Goal: Transaction & Acquisition: Download file/media

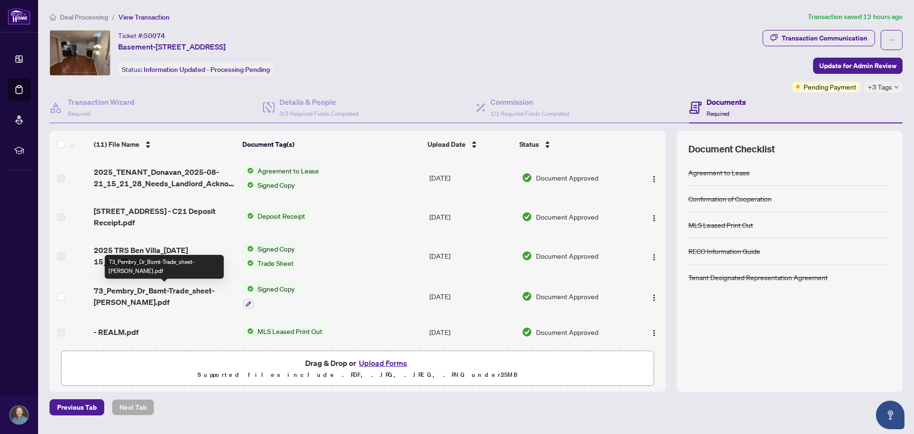
click at [163, 290] on span "73_Pembry_Dr_Bsmt-Trade_sheet-[PERSON_NAME].pdf" at bounding box center [164, 296] width 141 height 23
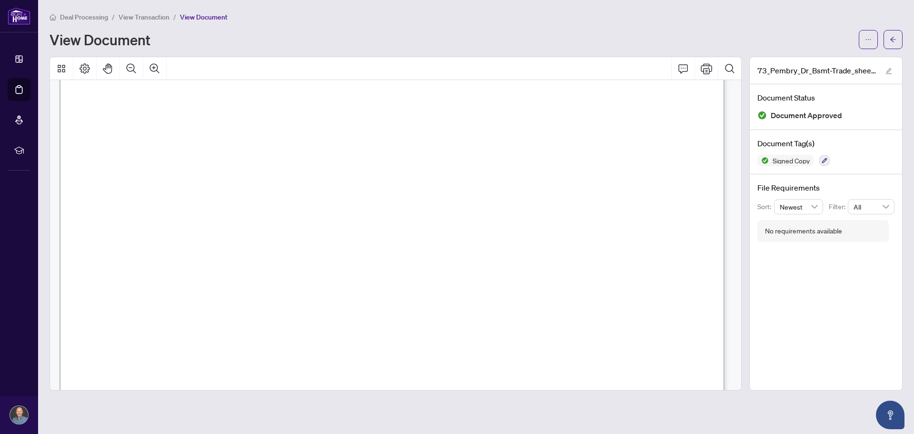
scroll to position [143, 0]
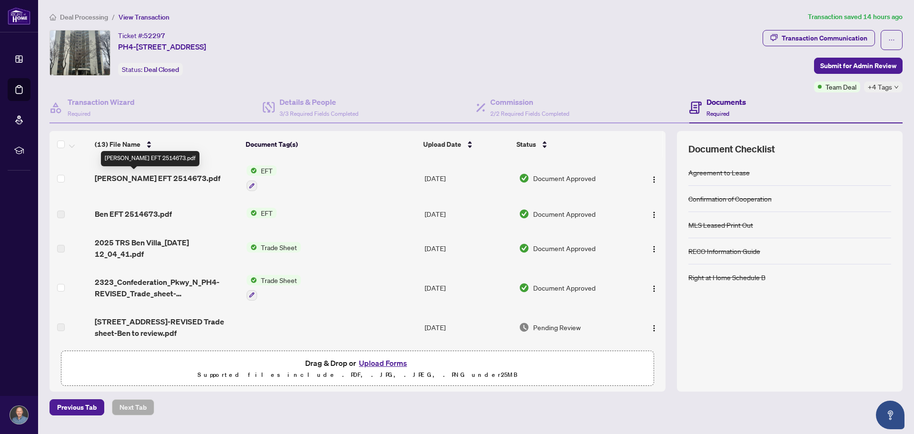
click at [137, 177] on span "Alex EFT 2514673.pdf" at bounding box center [158, 177] width 126 height 11
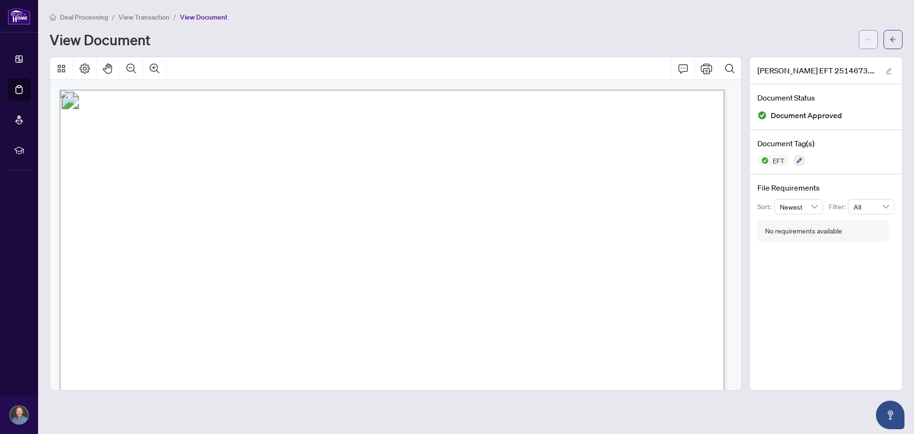
click at [866, 39] on icon "ellipsis" at bounding box center [868, 39] width 7 height 7
click at [816, 55] on span "Download" at bounding box center [834, 60] width 72 height 10
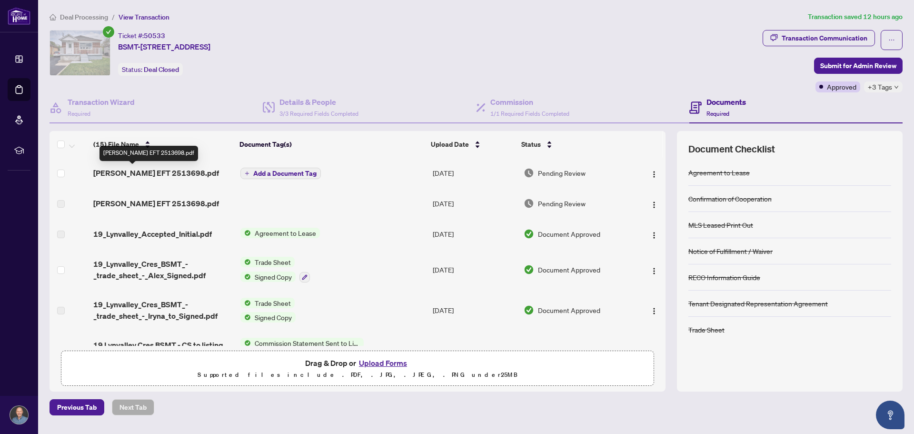
click at [116, 169] on span "Alex EFT 2513698.pdf" at bounding box center [156, 172] width 126 height 11
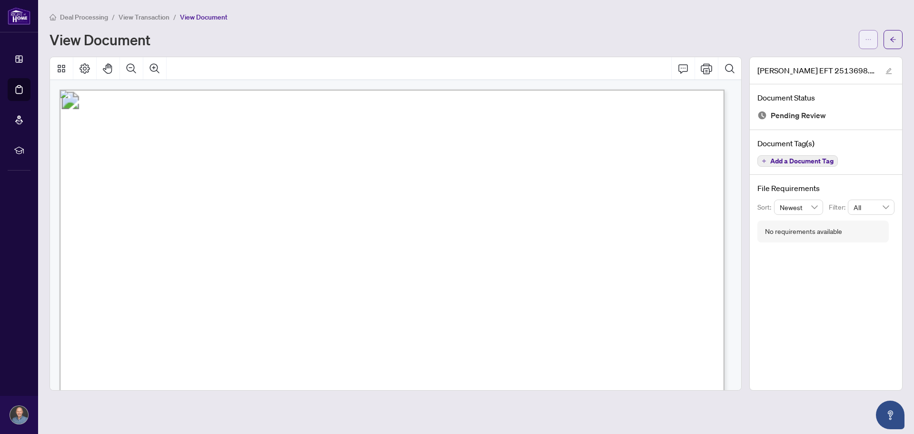
click at [869, 42] on icon "ellipsis" at bounding box center [868, 39] width 7 height 7
click at [814, 61] on span "Download" at bounding box center [834, 60] width 72 height 10
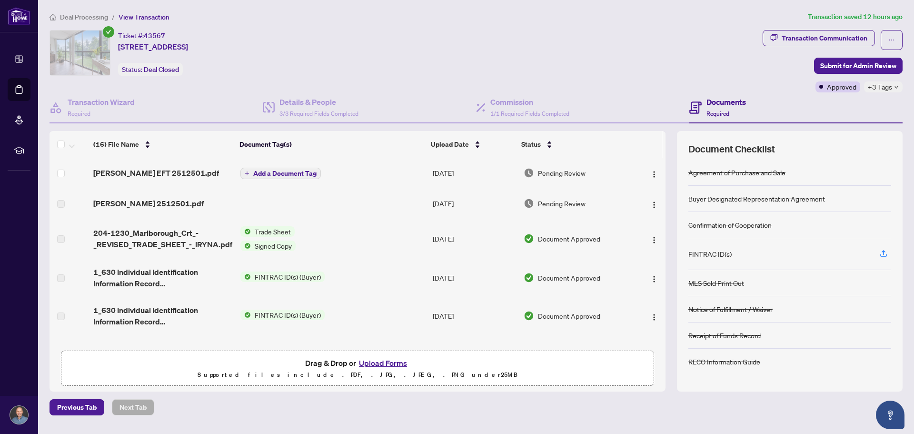
click at [124, 172] on span "Alex EFT 2512501.pdf" at bounding box center [156, 172] width 126 height 11
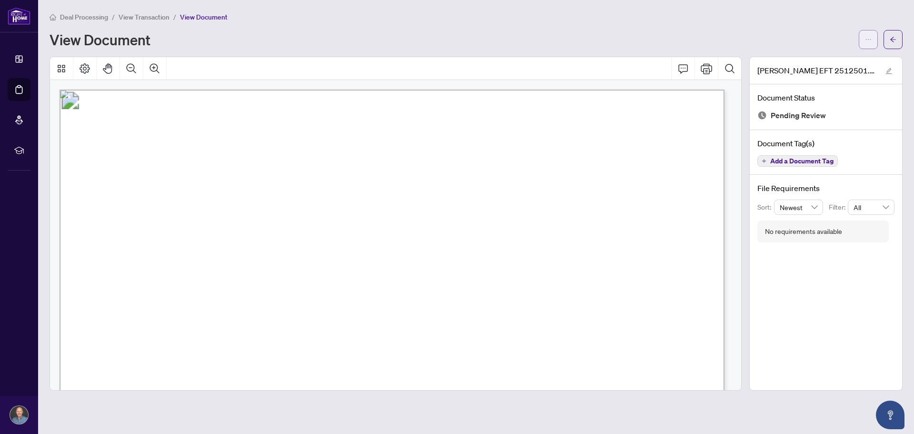
click at [874, 44] on button "button" at bounding box center [868, 39] width 19 height 19
click at [803, 62] on span "Download" at bounding box center [834, 60] width 72 height 10
